Goal: Task Accomplishment & Management: Manage account settings

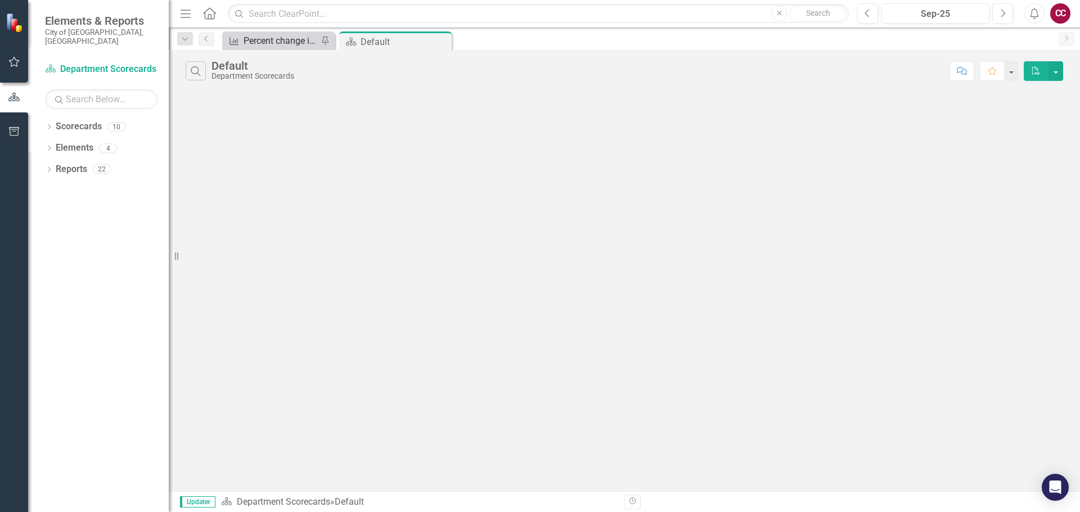
click at [272, 41] on div "Percent change in total fleet fuel consumption (as compared to same period prio…" at bounding box center [281, 41] width 74 height 14
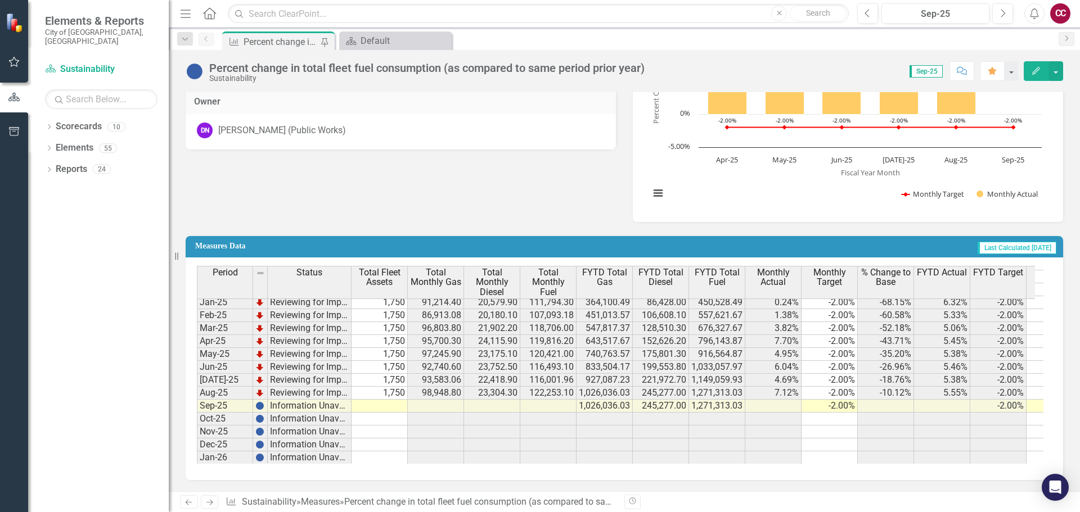
scroll to position [1923, 0]
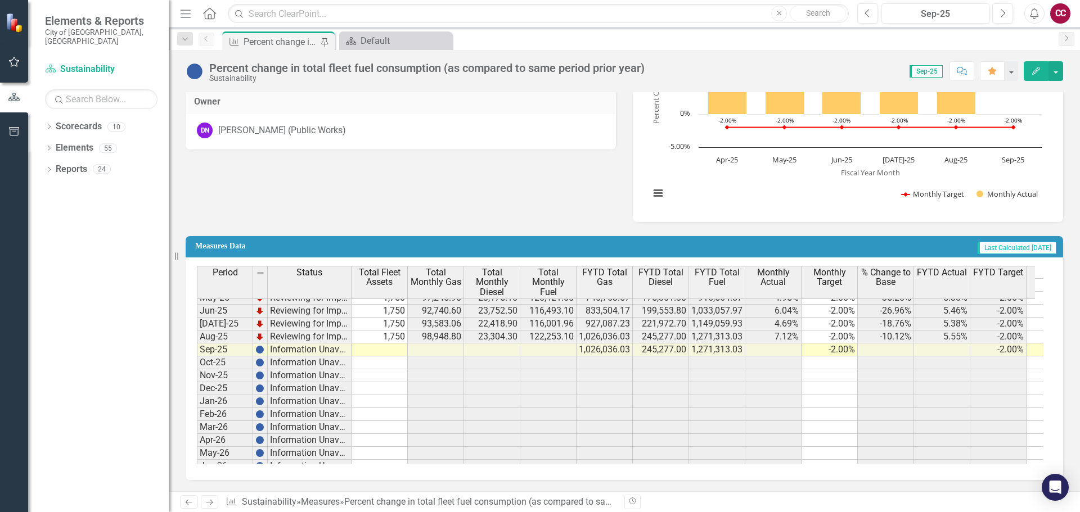
click at [402, 348] on tbody "[DATE] Reviewing for Improvement 1,750 80,795.50 20,809.70 101,605.20 246,846.8…" at bounding box center [921, 291] width 1448 height 440
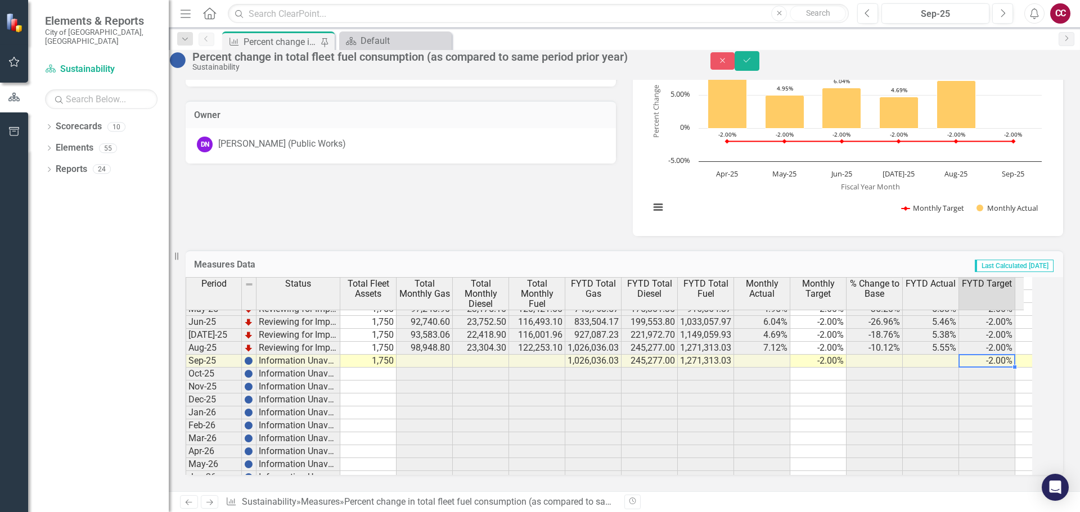
scroll to position [0, 48]
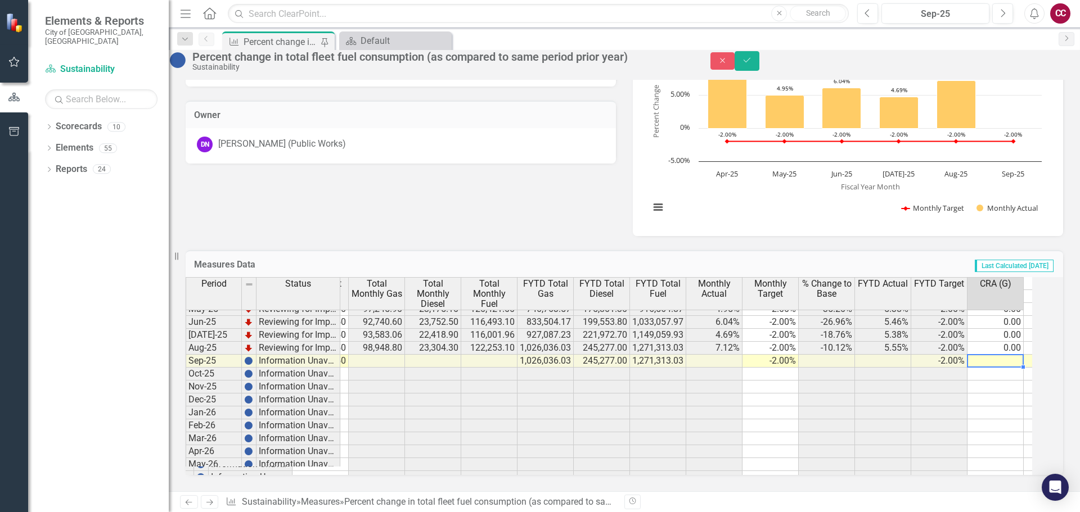
type textarea "0"
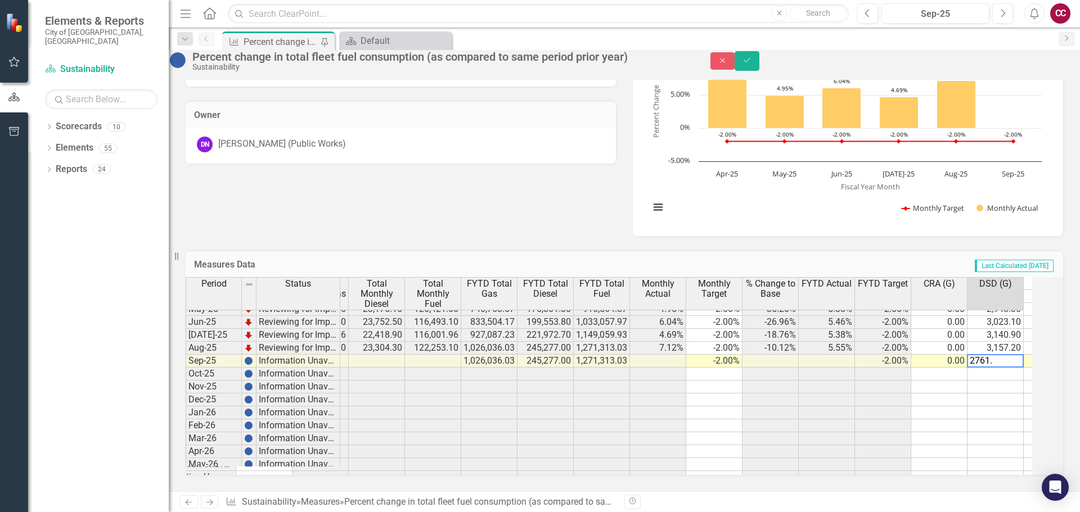
type textarea "2761.5"
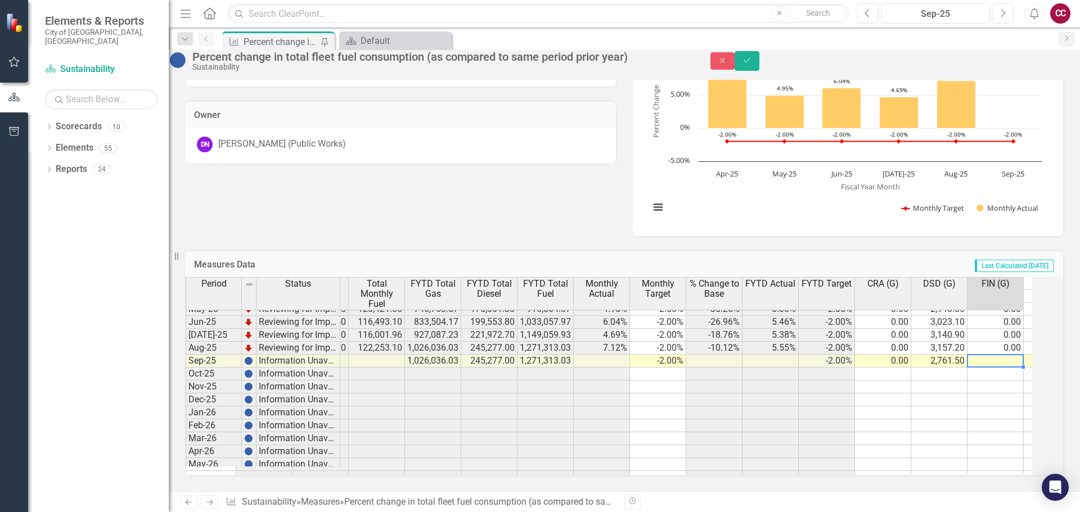
type textarea "0"
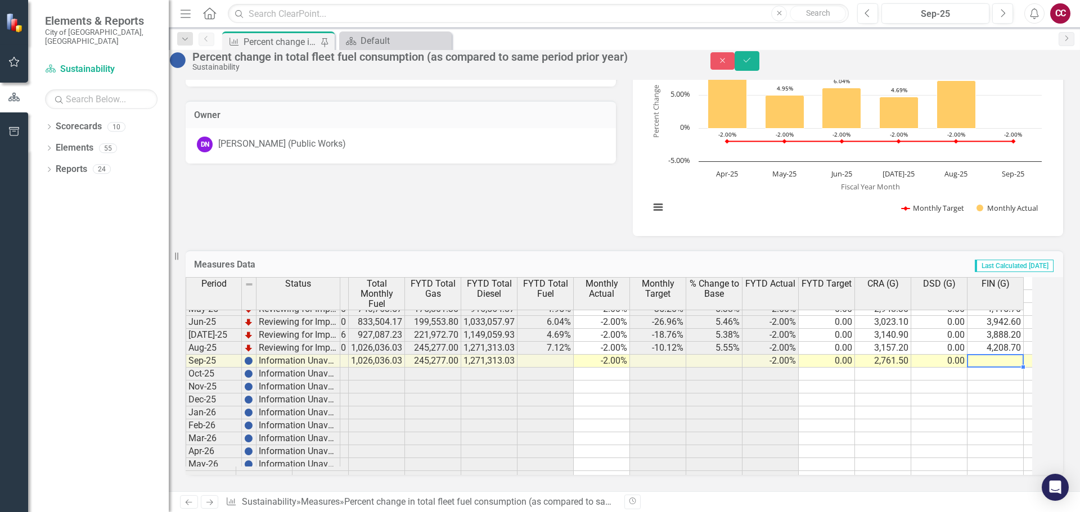
scroll to position [0, 0]
type textarea "4209.8"
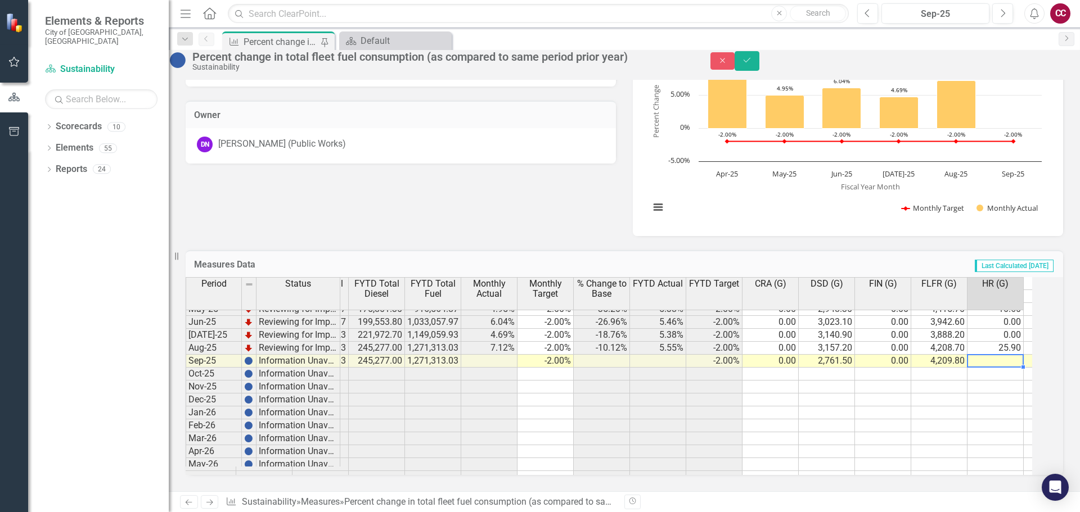
type textarea "0"
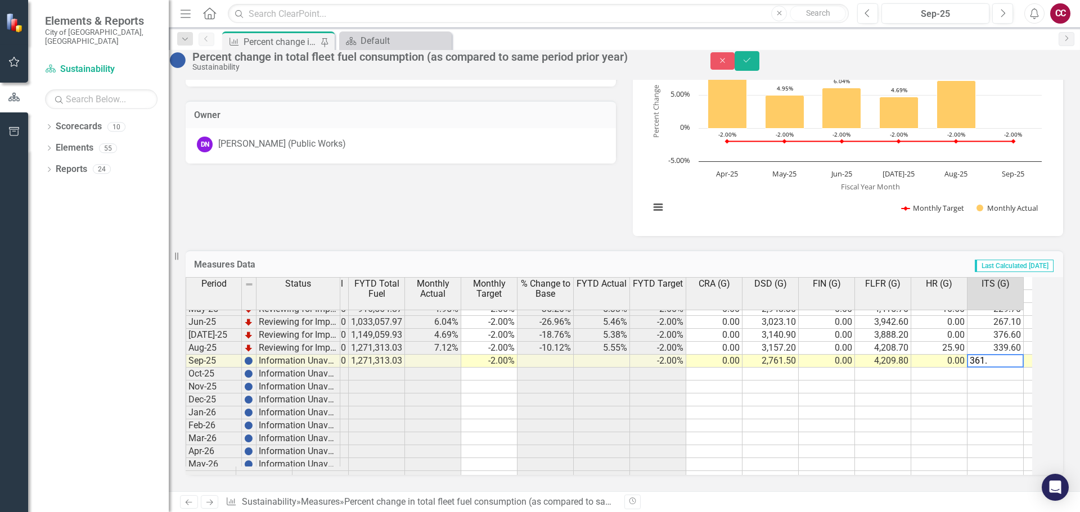
type textarea "361.7"
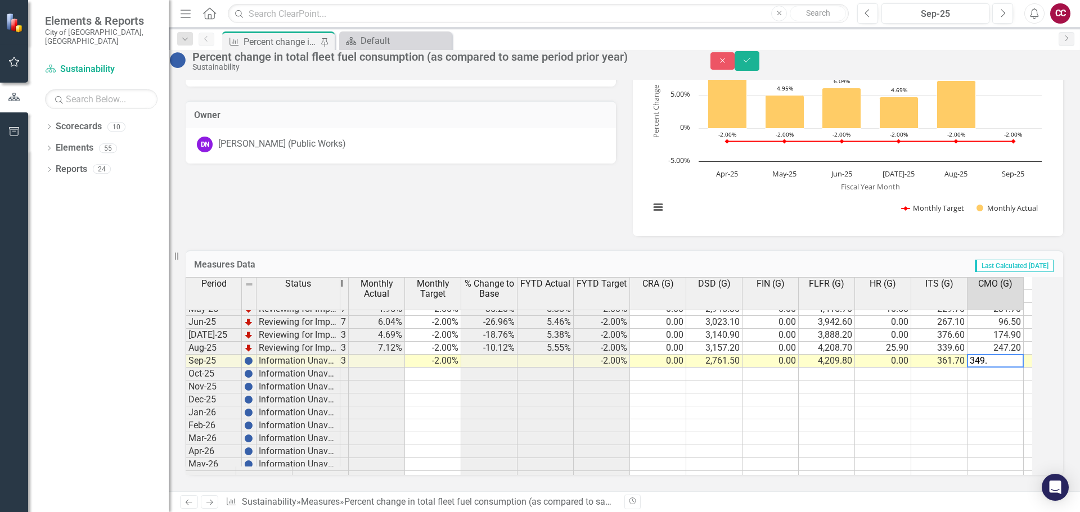
type textarea "349.4"
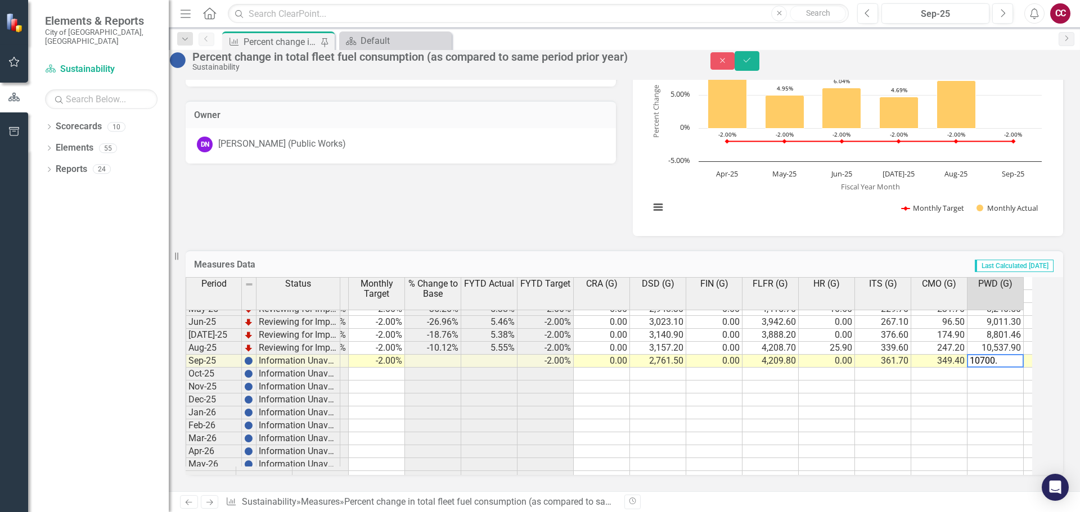
type textarea "10700.7"
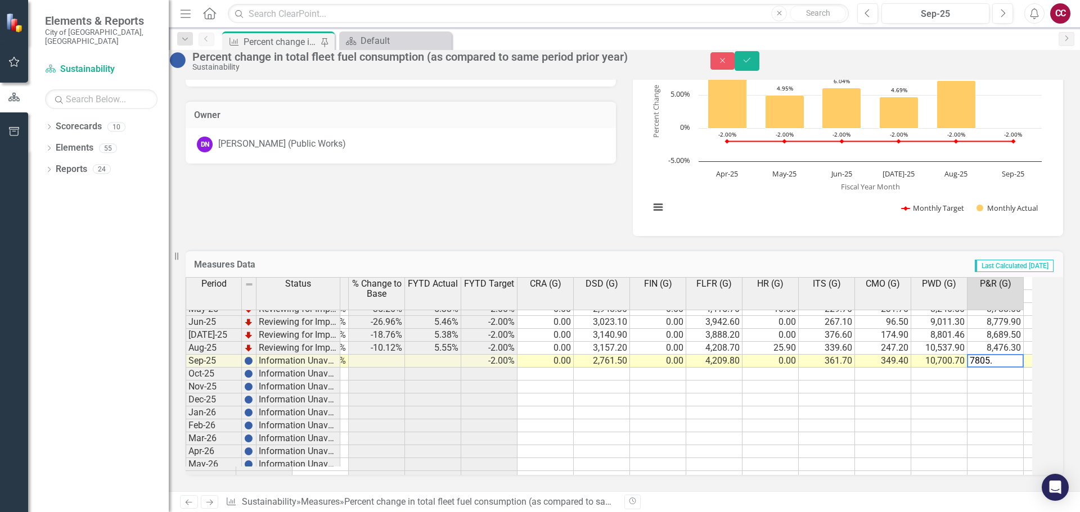
type textarea "7805.8"
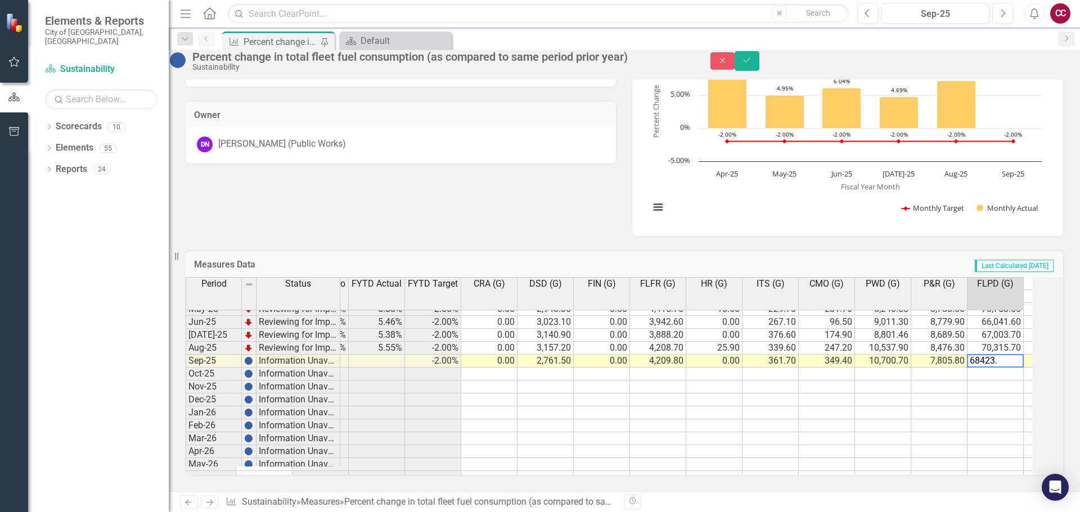
type textarea "68423.9"
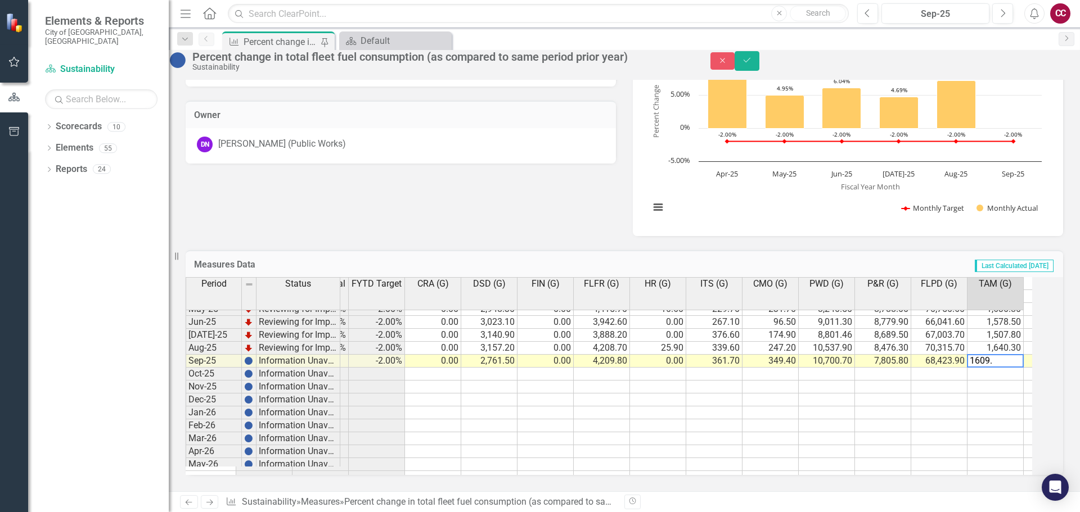
type textarea "1609.2"
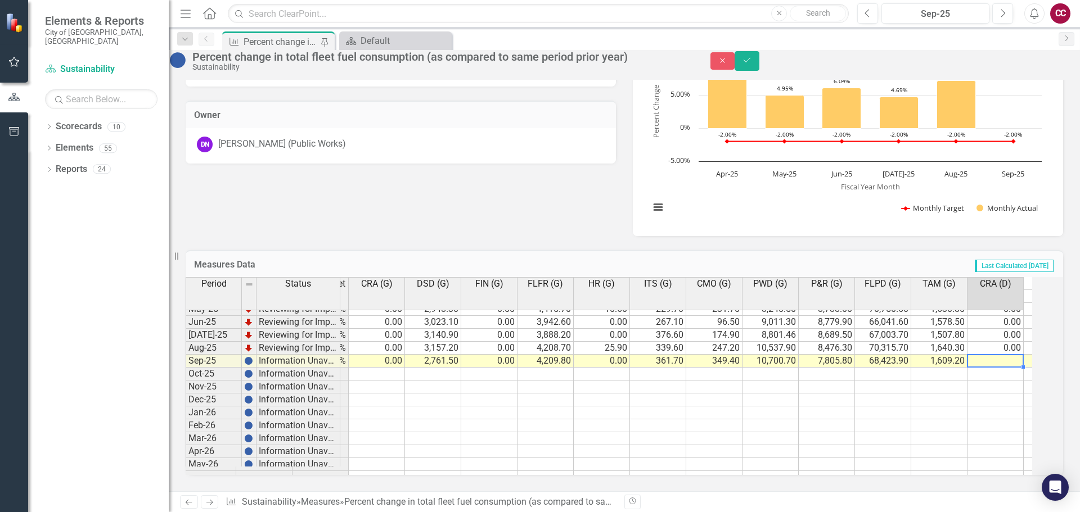
type textarea "0"
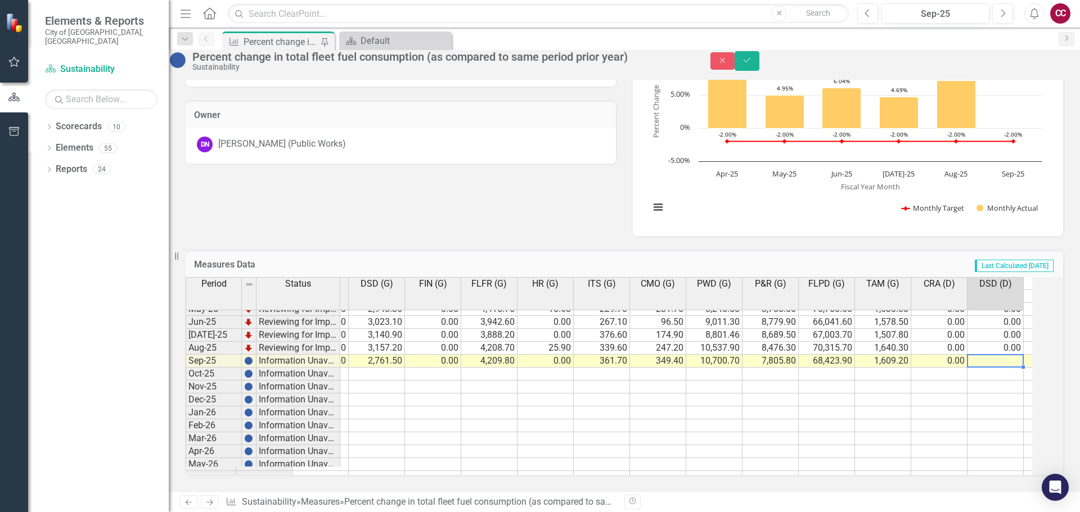
type textarea "0"
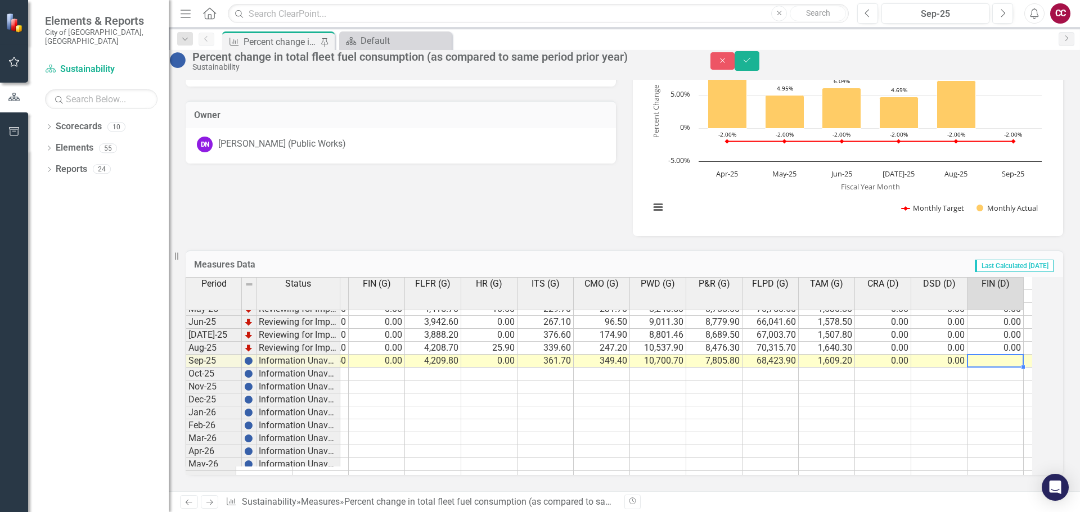
type textarea "0"
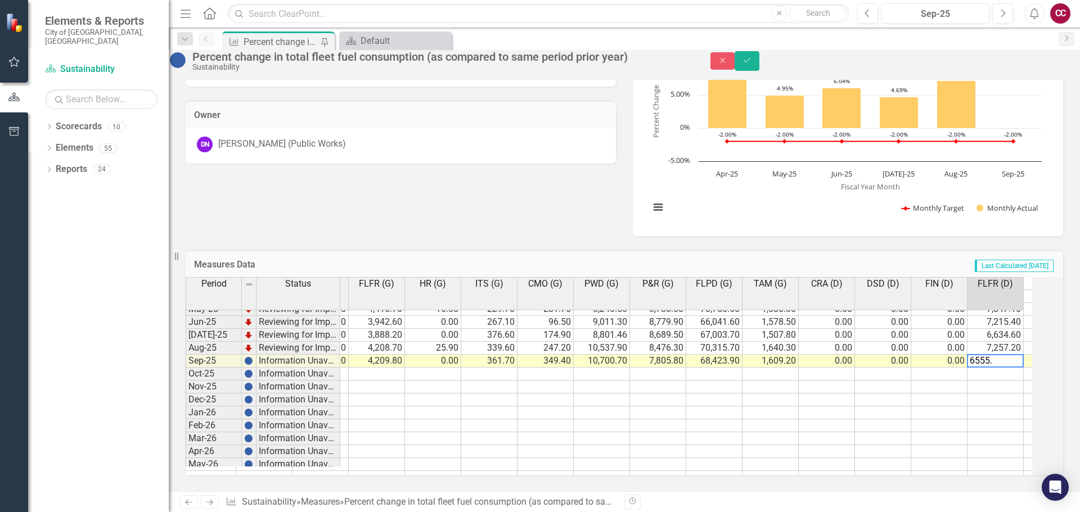
type textarea "6555.7"
type textarea "0"
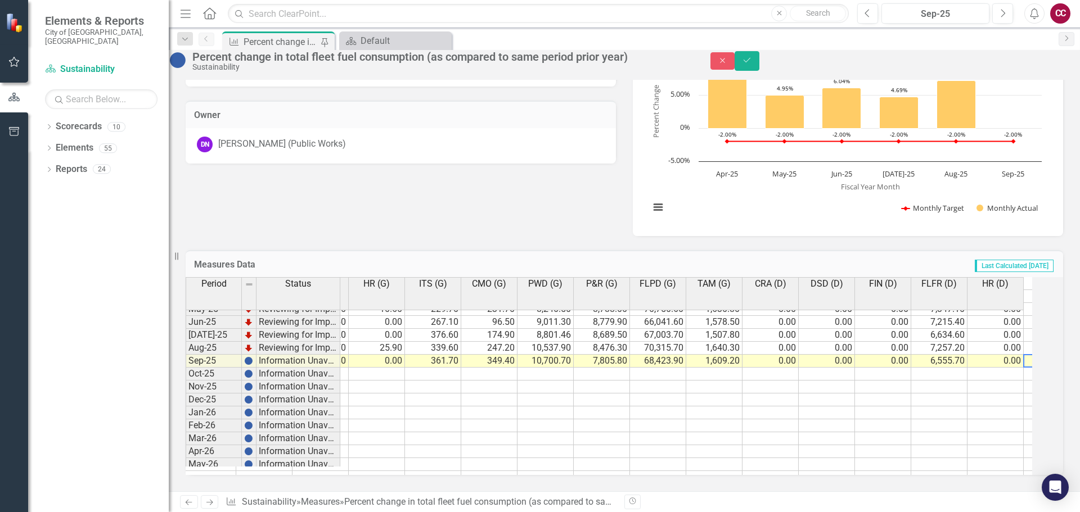
scroll to position [0, 948]
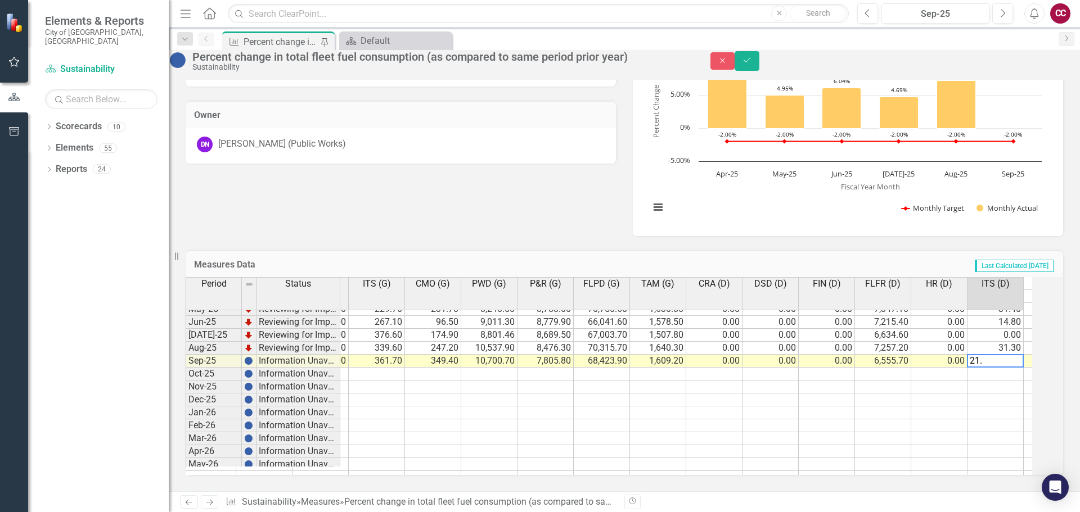
type textarea "21.6"
